Goal: Information Seeking & Learning: Compare options

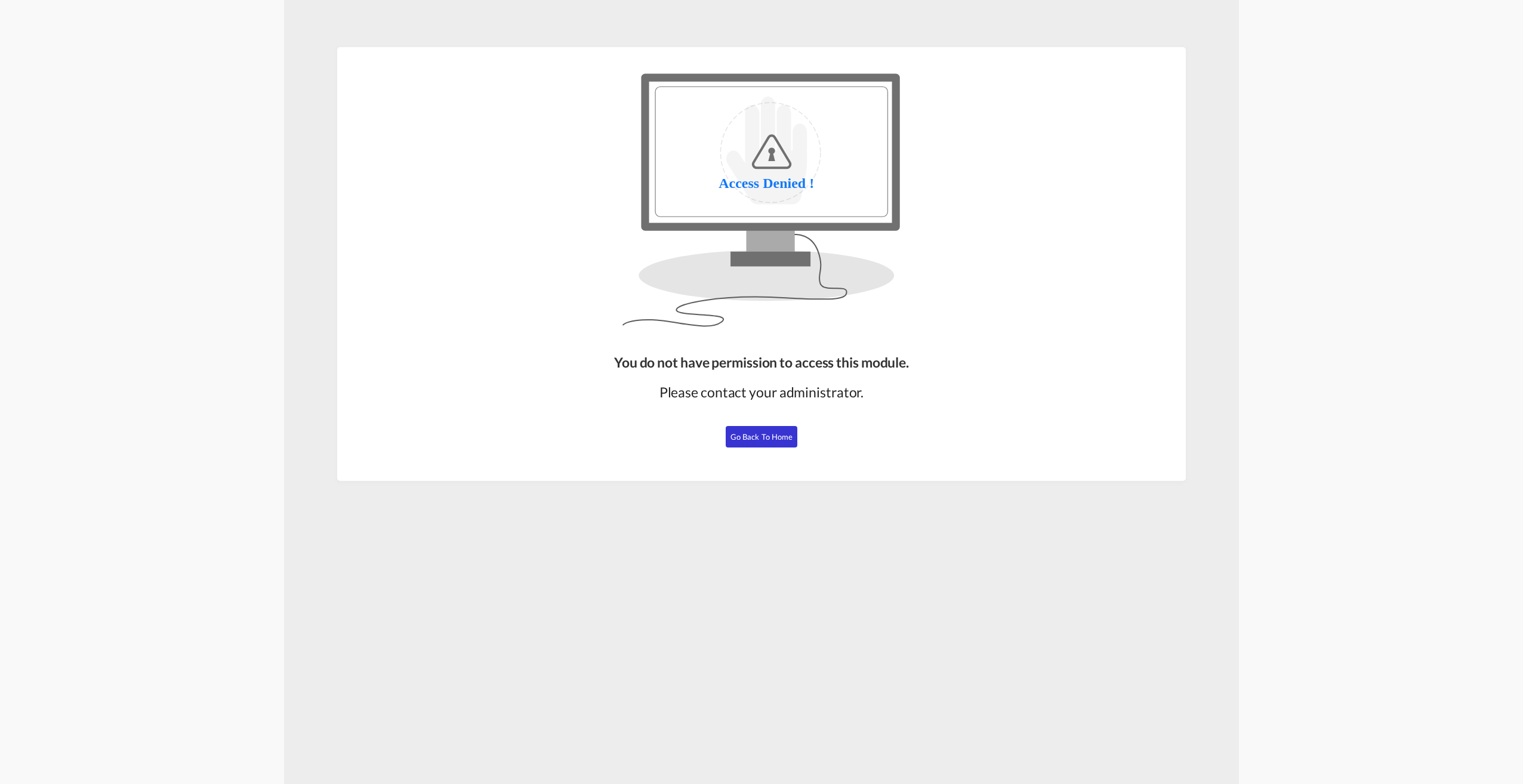
click at [768, 435] on span "Go Back to Home" at bounding box center [762, 436] width 63 height 10
